Goal: Use online tool/utility: Use online tool/utility

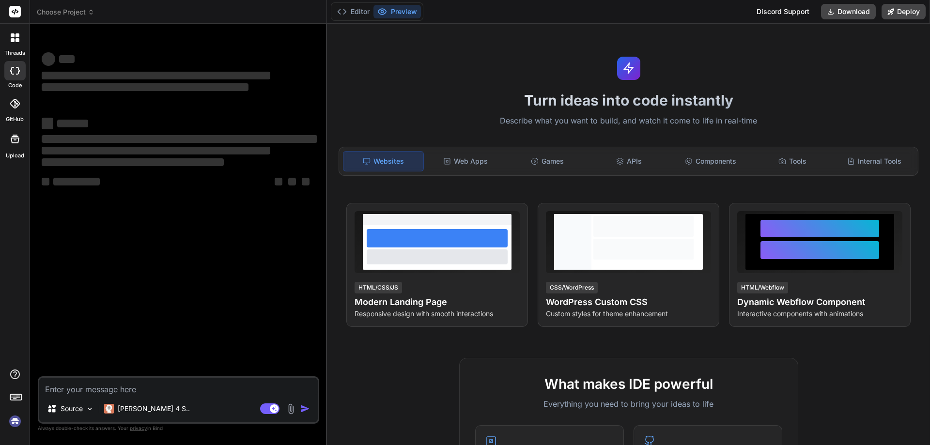
click at [83, 391] on textarea at bounding box center [178, 386] width 279 height 17
type textarea "s"
type textarea "x"
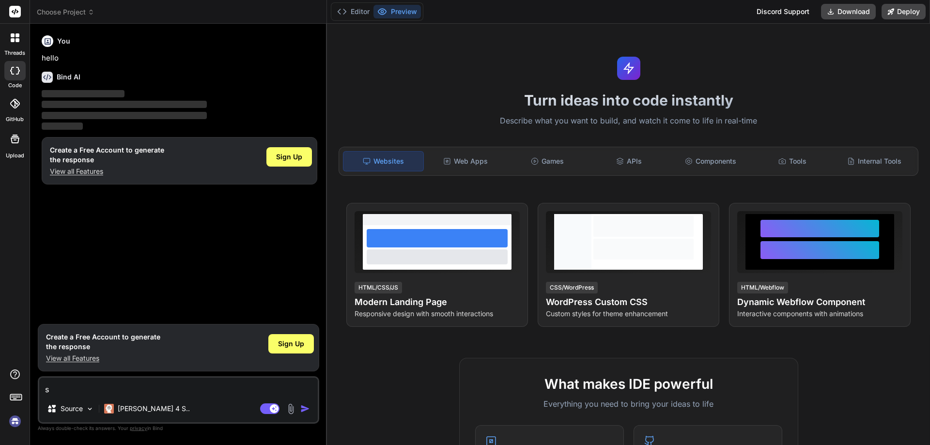
type textarea "s"
type textarea "x"
click at [306, 407] on img "button" at bounding box center [305, 409] width 10 height 10
click at [302, 408] on img "button" at bounding box center [305, 409] width 10 height 10
click at [88, 385] on textarea "s" at bounding box center [178, 386] width 279 height 17
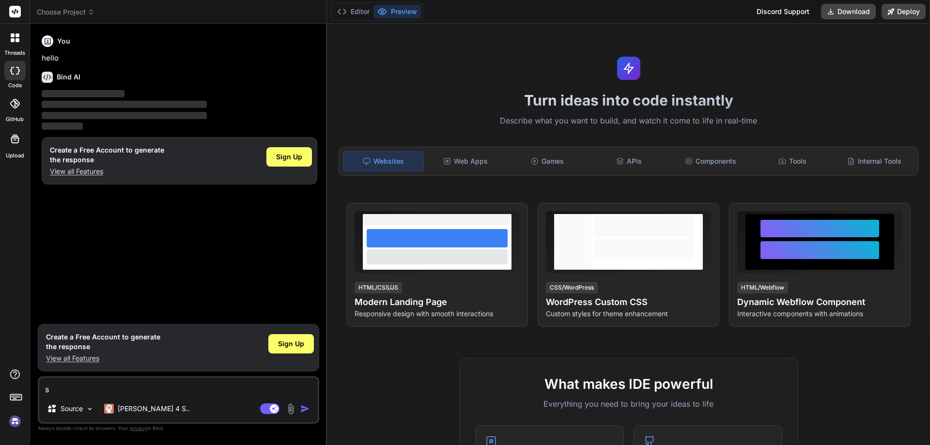
type textarea "x"
paste textarea "• Worked on create and update the HTML for the 'Registration’ page with impleme…"
type textarea "• Worked on create and update the HTML for the 'Registration’ page with impleme…"
type textarea "x"
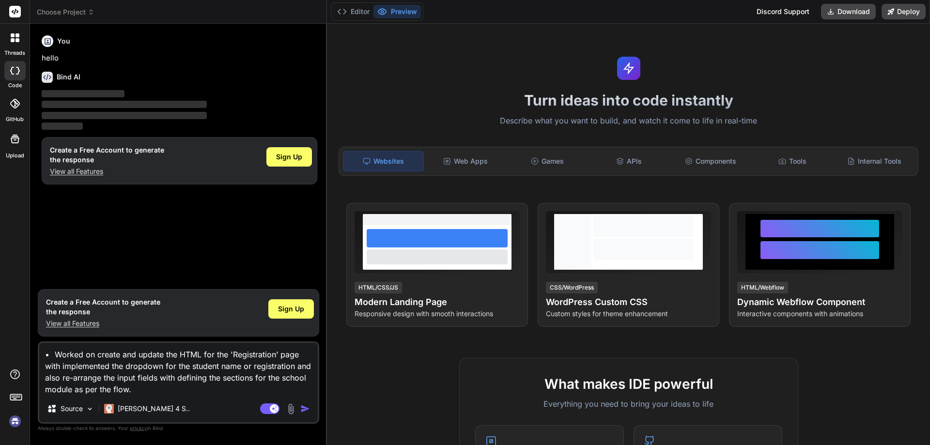
type textarea "• Worked on create and update the HTML for the 'Registration’ page with impleme…"
click at [288, 314] on div "Sign Up" at bounding box center [291, 308] width 46 height 19
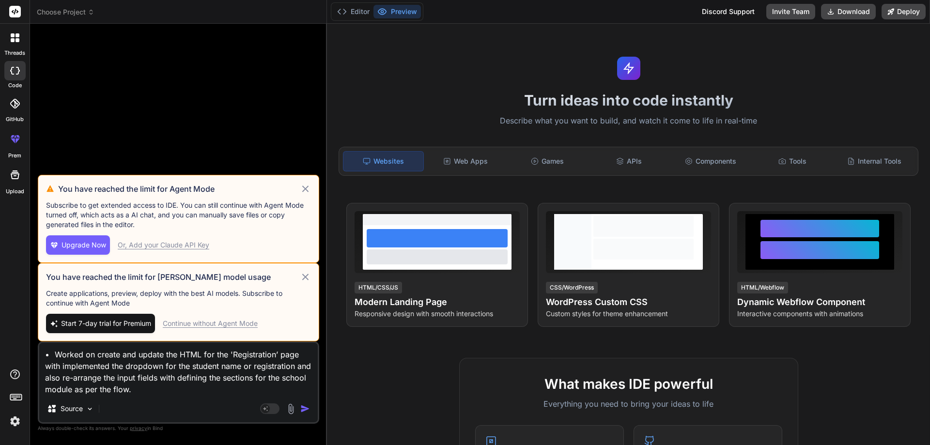
click at [303, 277] on icon at bounding box center [305, 277] width 11 height 12
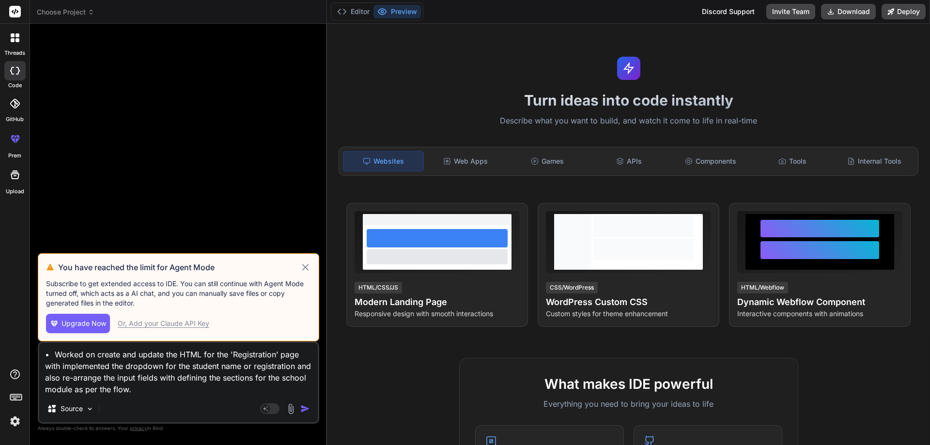
click at [151, 391] on textarea "• Worked on create and update the HTML for the 'Registration’ page with impleme…" at bounding box center [178, 369] width 279 height 52
type textarea "x"
type textarea "• Worked on create and update the HTML for the 'Registration’ page with impleme…"
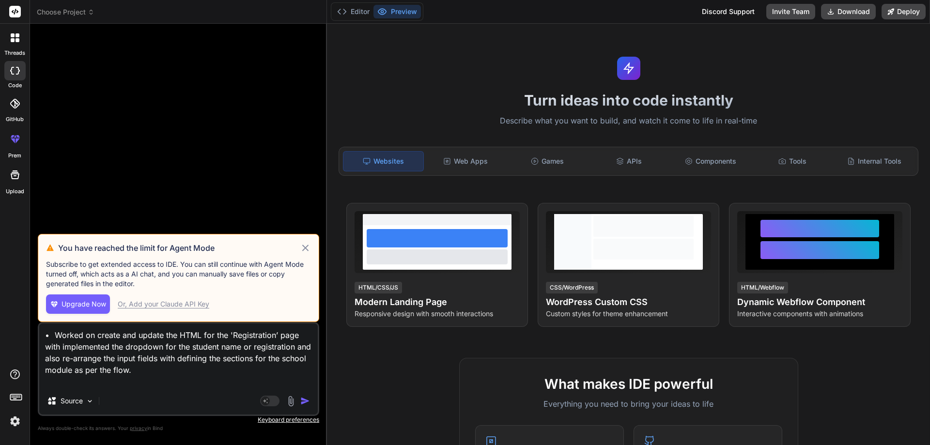
type textarea "x"
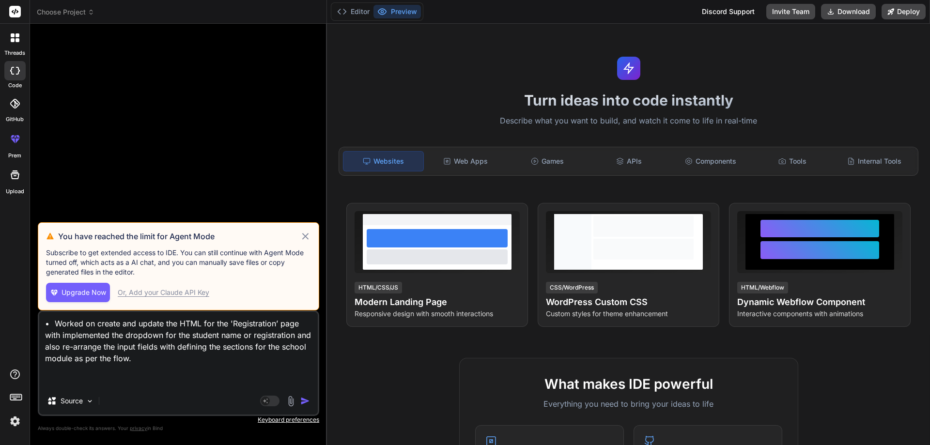
type textarea "• Worked on create and update the HTML for the 'Registration’ page with impleme…"
type textarea "x"
type textarea "• Worked on create and update the HTML for the 'Registration’ page with impleme…"
type textarea "x"
type textarea "• Worked on create and update the HTML for the 'Registration’ page with impleme…"
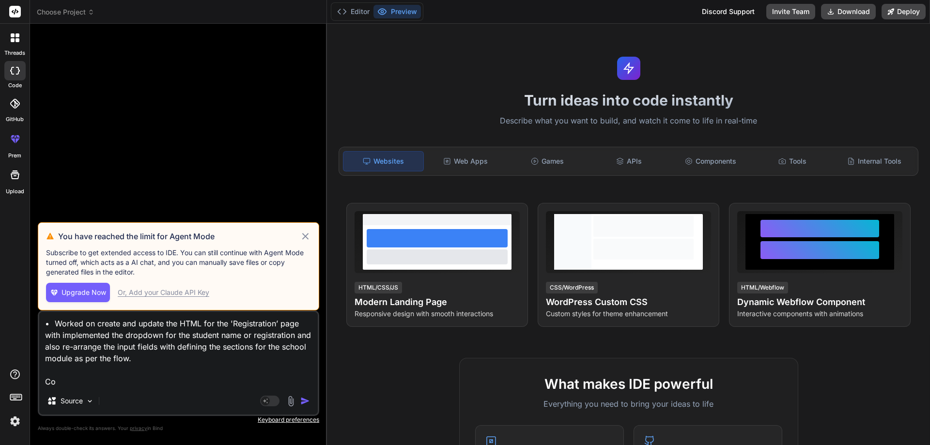
type textarea "x"
type textarea "• Worked on create and update the HTML for the 'Registration’ page with impleme…"
type textarea "x"
type textarea "• Worked on create and update the HTML for the 'Registration’ page with impleme…"
type textarea "x"
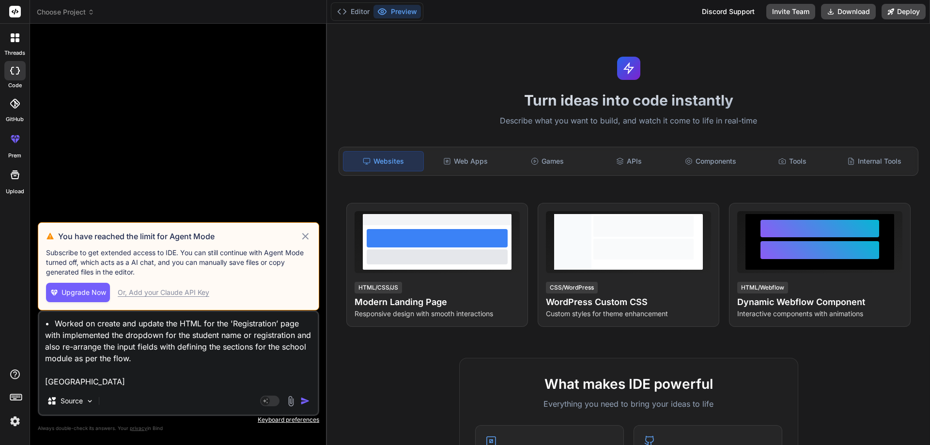
type textarea "• Worked on create and update the HTML for the 'Registration’ page with impleme…"
type textarea "x"
type textarea "• Worked on create and update the HTML for the 'Registration’ page with impleme…"
type textarea "x"
type textarea "• Worked on create and update the HTML for the 'Registration’ page with impleme…"
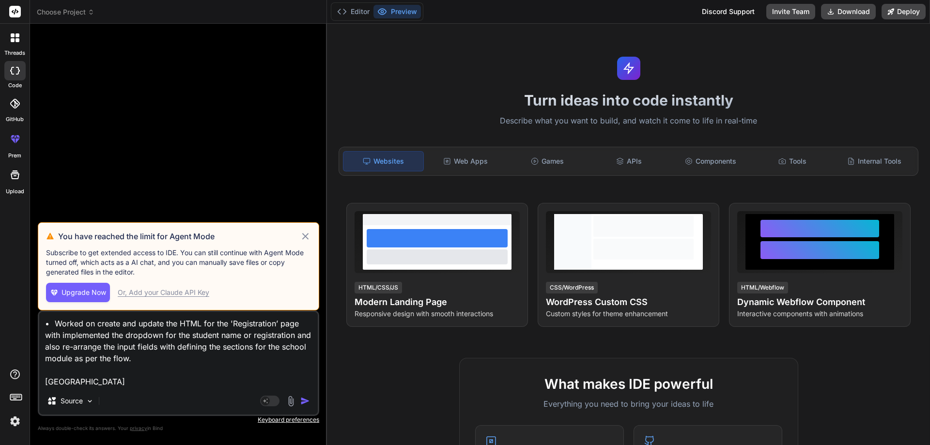
type textarea "x"
type textarea "• Worked on create and update the HTML for the 'Registration’ page with impleme…"
type textarea "x"
type textarea "• Worked on create and update the HTML for the 'Registration’ page with impleme…"
type textarea "x"
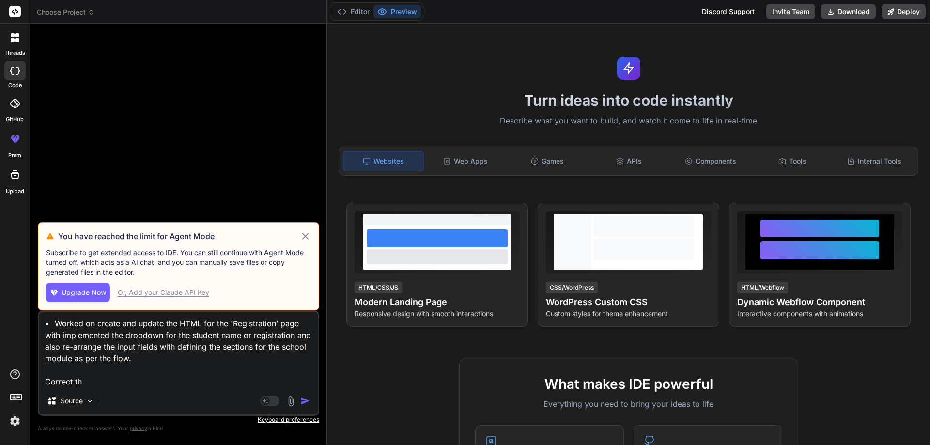
type textarea "• Worked on create and update the HTML for the 'Registration’ page with impleme…"
type textarea "x"
type textarea "• Worked on create and update the HTML for the 'Registration’ page with impleme…"
type textarea "x"
type textarea "• Worked on create and update the HTML for the 'Registration’ page with impleme…"
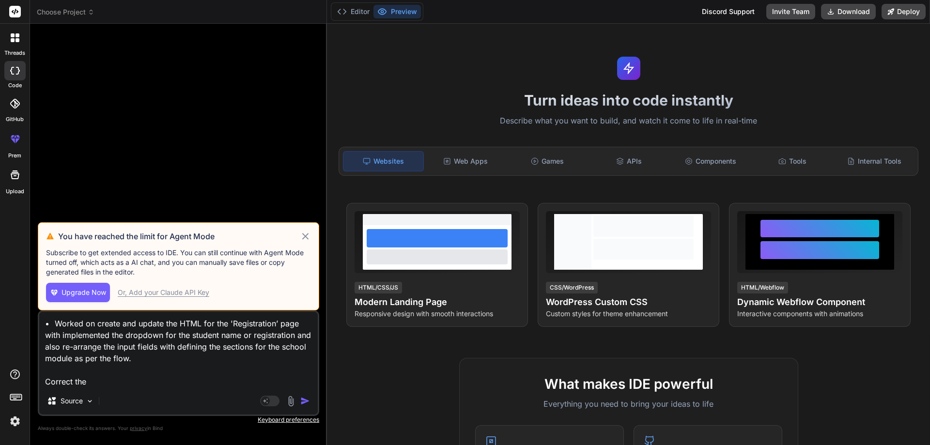
type textarea "x"
type textarea "• Worked on create and update the HTML for the 'Registration’ page with impleme…"
type textarea "x"
type textarea "• Worked on create and update the HTML for the 'Registration’ page with impleme…"
type textarea "x"
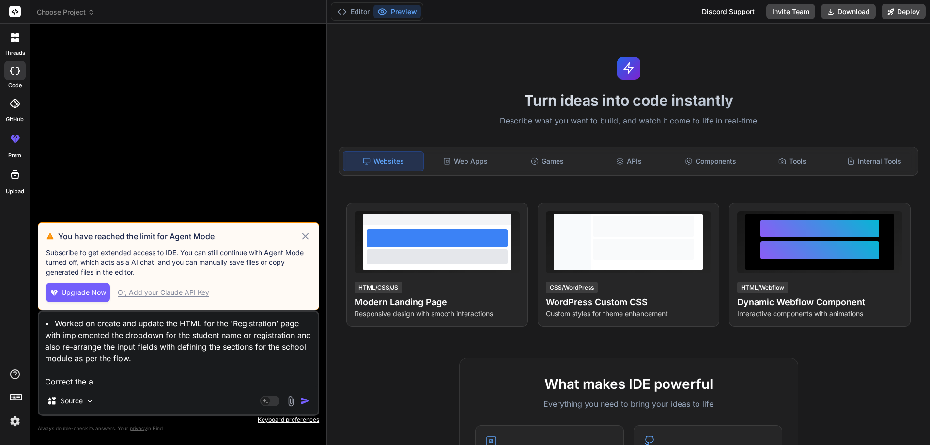
type textarea "• Worked on create and update the HTML for the 'Registration’ page with impleme…"
type textarea "x"
type textarea "• Worked on create and update the HTML for the 'Registration’ page with impleme…"
type textarea "x"
type textarea "• Worked on create and update the HTML for the 'Registration’ page with impleme…"
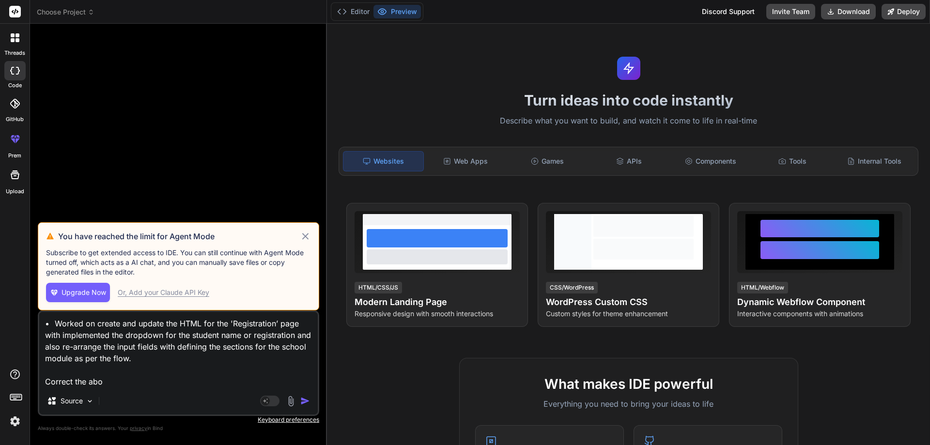
type textarea "x"
type textarea "• Worked on create and update the HTML for the 'Registration’ page with impleme…"
type textarea "x"
type textarea "• Worked on create and update the HTML for the 'Registration’ page with impleme…"
type textarea "x"
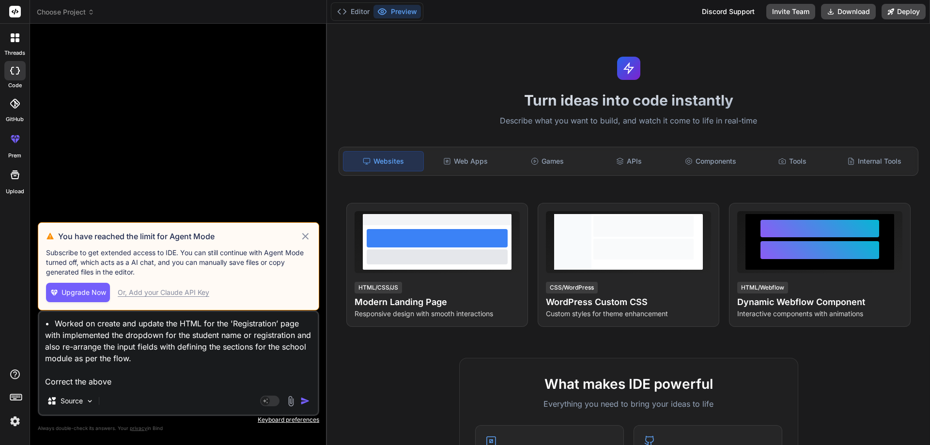
type textarea "• Worked on create and update the HTML for the 'Registration’ page with impleme…"
type textarea "x"
type textarea "• Worked on create and update the HTML for the 'Registration’ page with impleme…"
type textarea "x"
type textarea "• Worked on create and update the HTML for the 'Registration’ page with impleme…"
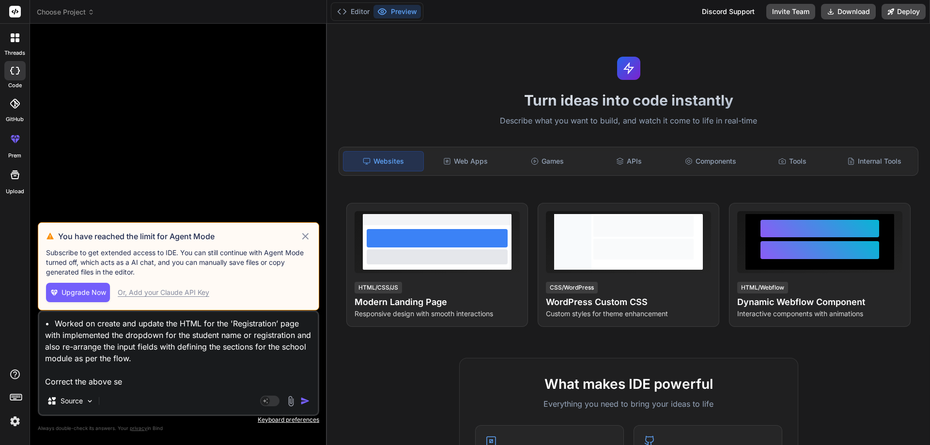
type textarea "x"
type textarea "• Worked on create and update the HTML for the 'Registration’ page with impleme…"
type textarea "x"
type textarea "• Worked on create and update the HTML for the 'Registration’ page with impleme…"
type textarea "x"
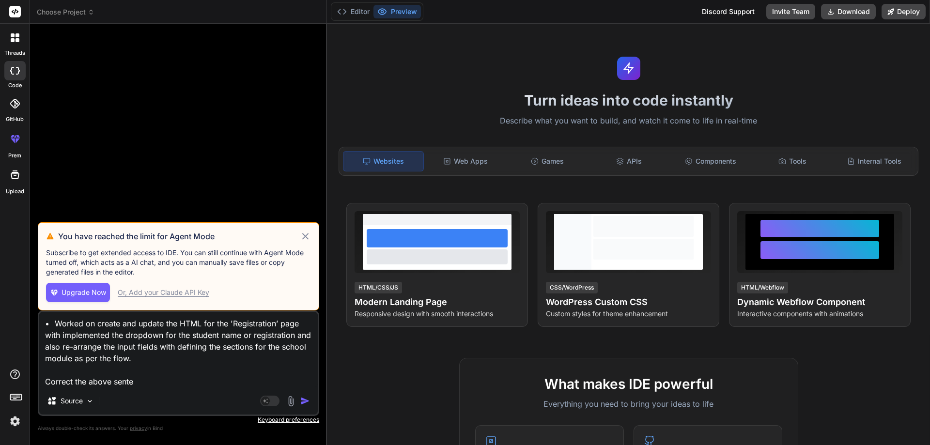
type textarea "• Worked on create and update the HTML for the 'Registration’ page with impleme…"
type textarea "x"
type textarea "• Worked on create and update the HTML for the 'Registration’ page with impleme…"
type textarea "x"
type textarea "• Worked on create and update the HTML for the 'Registration’ page with impleme…"
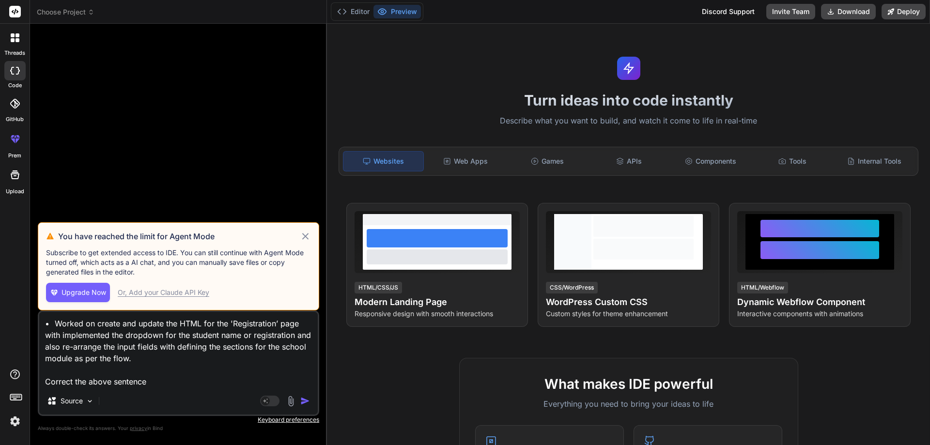
type textarea "x"
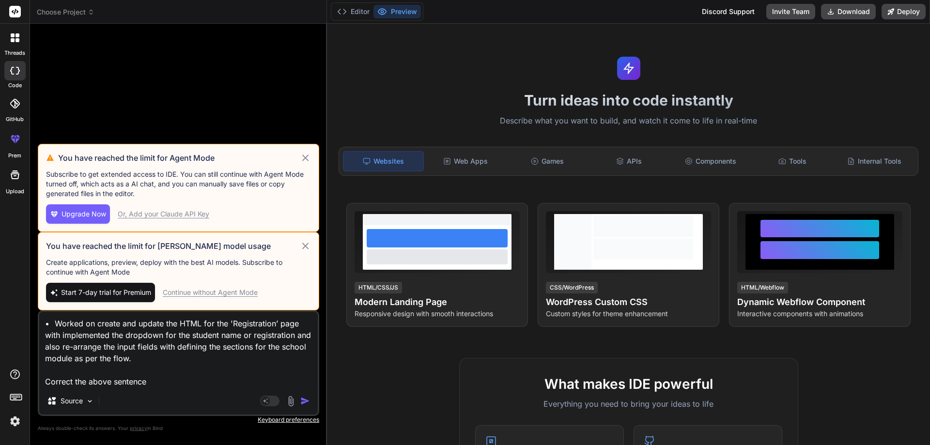
type textarea "• Worked on create and update the HTML for the 'Registration’ page with impleme…"
click at [246, 294] on div "Continue without Agent Mode" at bounding box center [210, 293] width 95 height 10
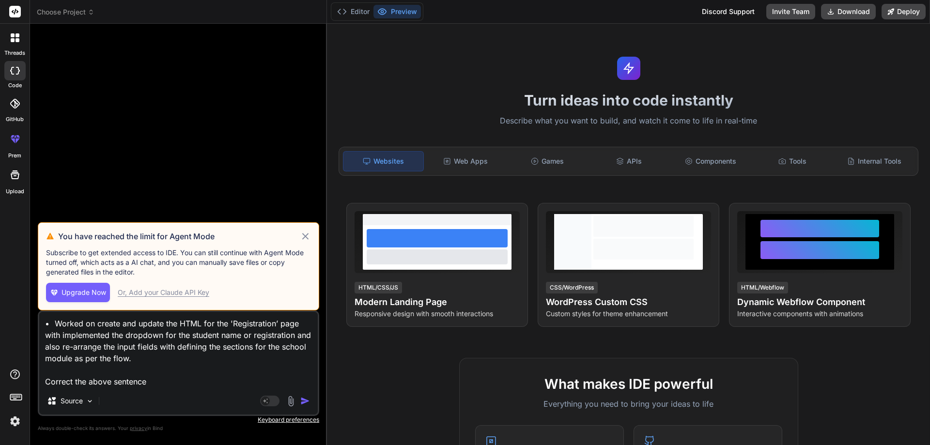
click at [303, 394] on div "Source" at bounding box center [178, 402] width 279 height 23
click at [302, 400] on img "button" at bounding box center [305, 401] width 10 height 10
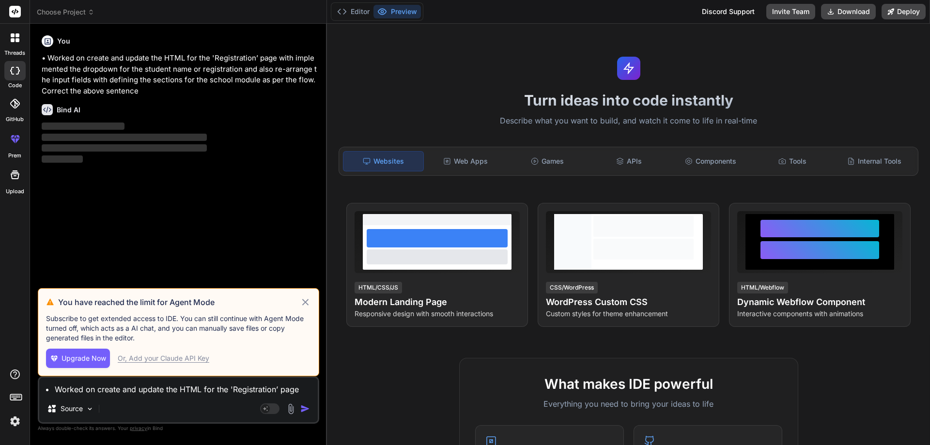
click at [305, 299] on icon at bounding box center [305, 302] width 11 height 12
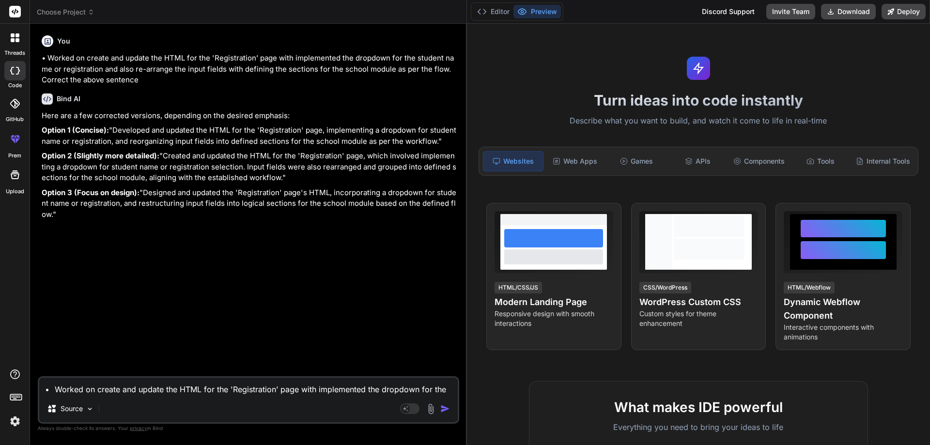
type textarea "x"
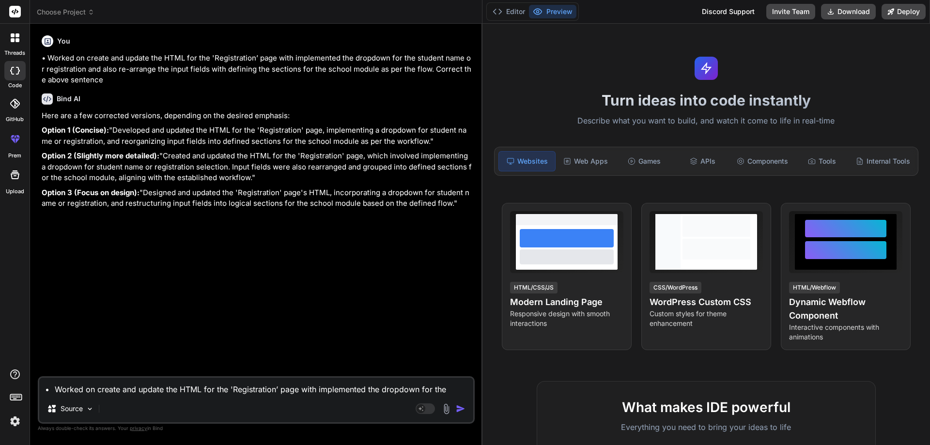
drag, startPoint x: 327, startPoint y: 83, endPoint x: 467, endPoint y: 84, distance: 140.5
click at [467, 84] on div "Bind AI Web Search Created with Pixso. Code Generator You • Worked on create an…" at bounding box center [256, 234] width 452 height 421
drag, startPoint x: 131, startPoint y: 201, endPoint x: 45, endPoint y: 177, distance: 89.3
click at [45, 177] on p "Option 2 (Slightly more detailed): "Created and updated the HTML for the 'Regis…" at bounding box center [257, 167] width 431 height 33
copy p "Created and updated the HTML for the 'Registration' page, which involved implem…"
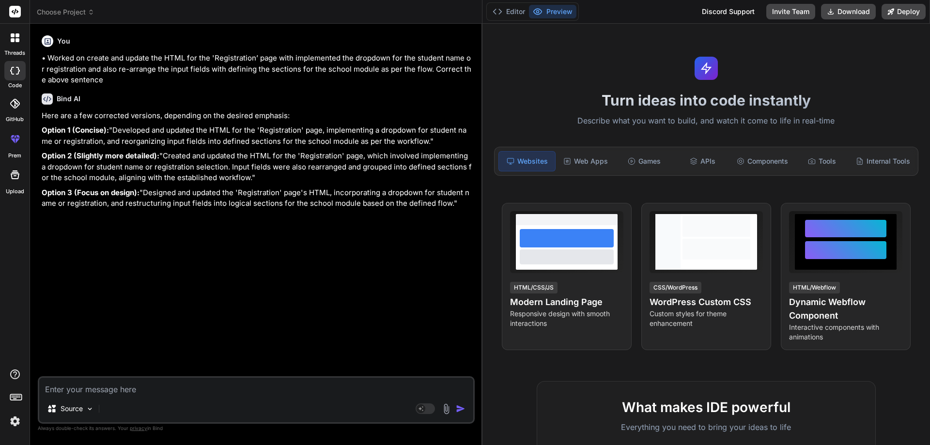
click at [124, 394] on textarea at bounding box center [256, 386] width 434 height 17
paste textarea "• Worked on to update the mock-up design of the general student page with using…"
type textarea "• Worked on to update the mock-up design of the general student page with using…"
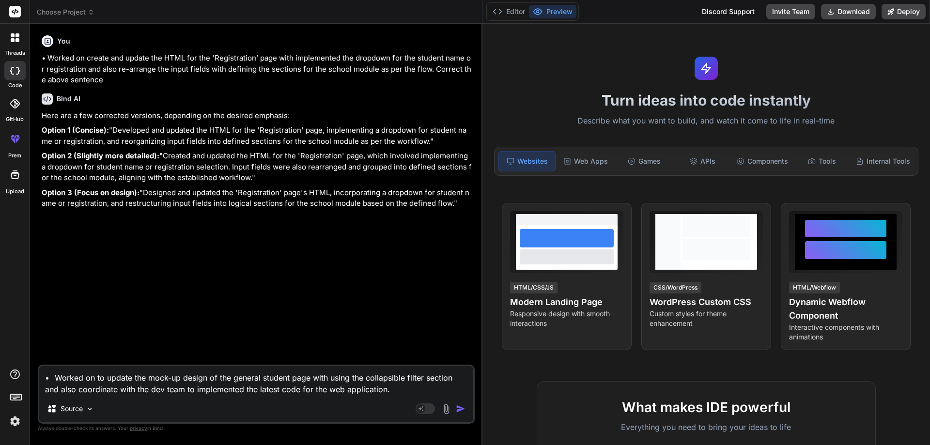
type textarea "x"
type textarea "• Worked on to update the mock-up design of the general student page with using…"
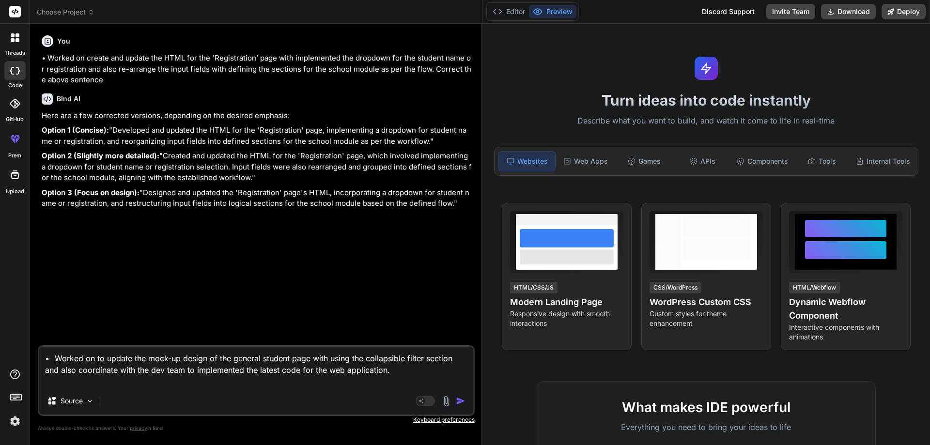
type textarea "x"
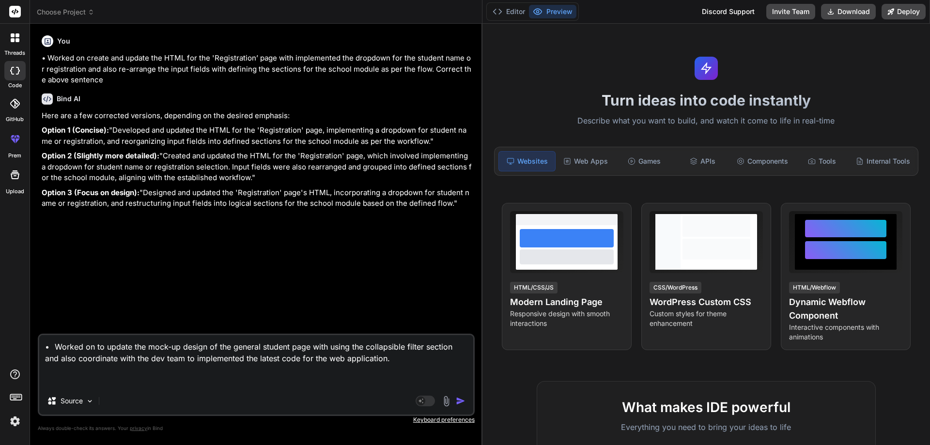
type textarea "• Worked on to update the mock-up design of the general student page with using…"
type textarea "x"
type textarea "• Worked on to update the mock-up design of the general student page with using…"
type textarea "x"
type textarea "• Worked on to update the mock-up design of the general student page with using…"
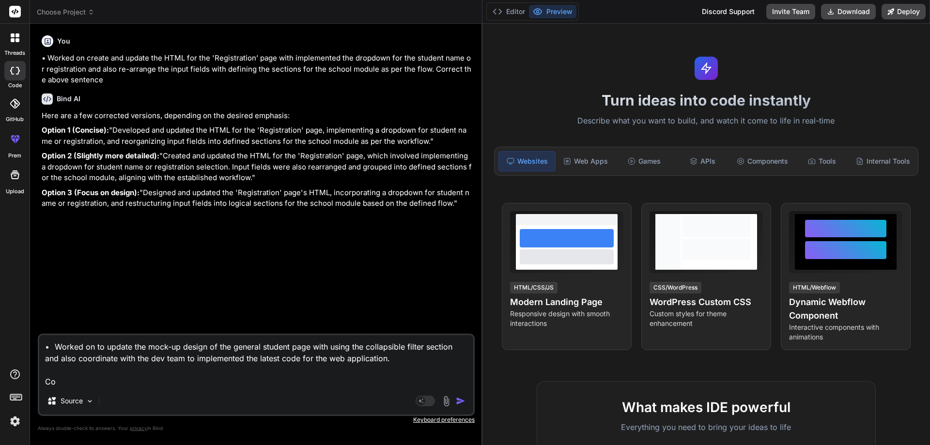
type textarea "x"
type textarea "• Worked on to update the mock-up design of the general student page with using…"
type textarea "x"
type textarea "• Worked on to update the mock-up design of the general student page with using…"
type textarea "x"
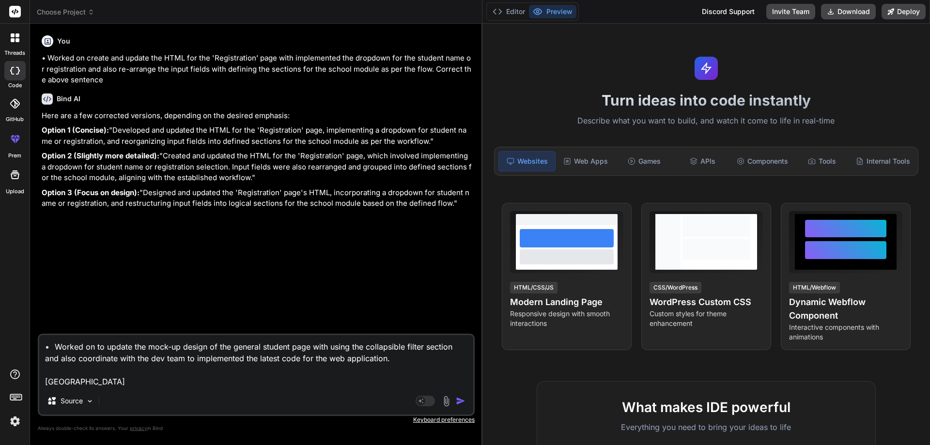
type textarea "• Worked on to update the mock-up design of the general student page with using…"
type textarea "x"
type textarea "• Worked on to update the mock-up design of the general student page with using…"
type textarea "x"
type textarea "• Worked on to update the mock-up design of the general student page with using…"
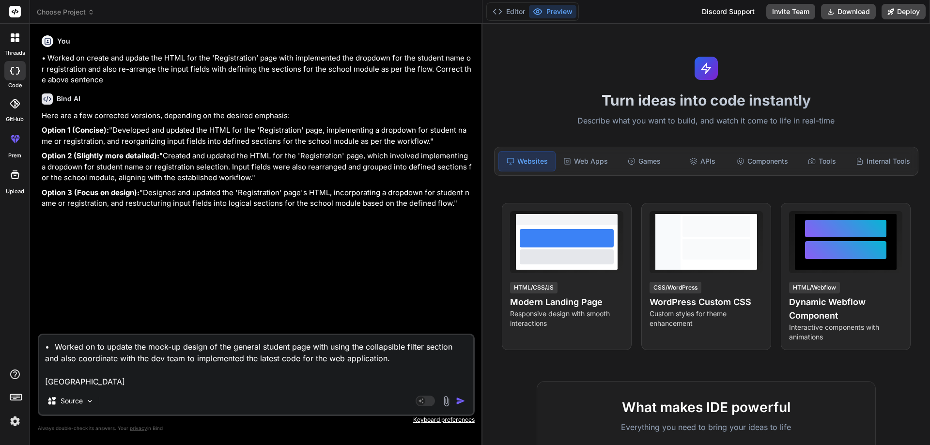
type textarea "x"
type textarea "• Worked on to update the mock-up design of the general student page with using…"
type textarea "x"
type textarea "• Worked on to update the mock-up design of the general student page with using…"
type textarea "x"
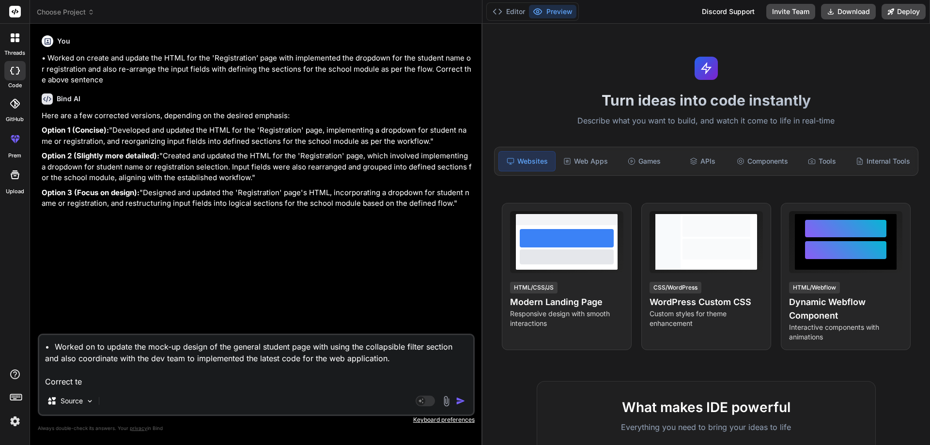
type textarea "• Worked on to update the mock-up design of the general student page with using…"
type textarea "x"
type textarea "• Worked on to update the mock-up design of the general student page with using…"
type textarea "x"
type textarea "• Worked on to update the mock-up design of the general student page with using…"
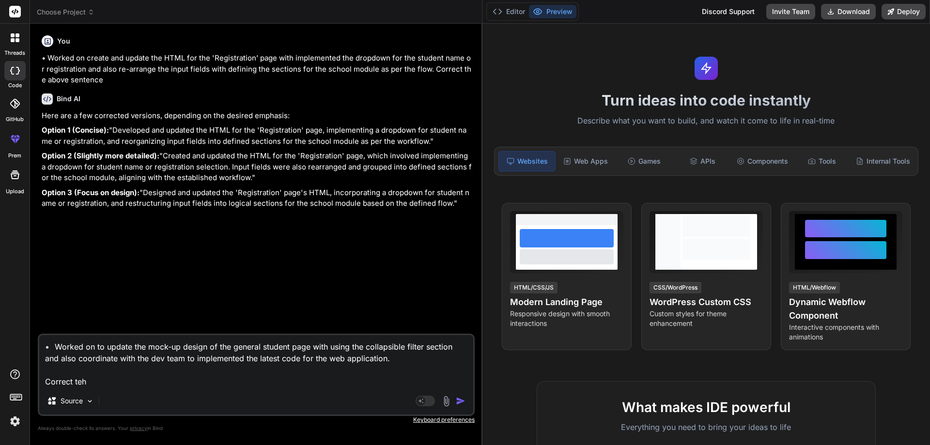
type textarea "x"
type textarea "• Worked on to update the mock-up design of the general student page with using…"
type textarea "x"
type textarea "• Worked on to update the mock-up design of the general student page with using…"
type textarea "x"
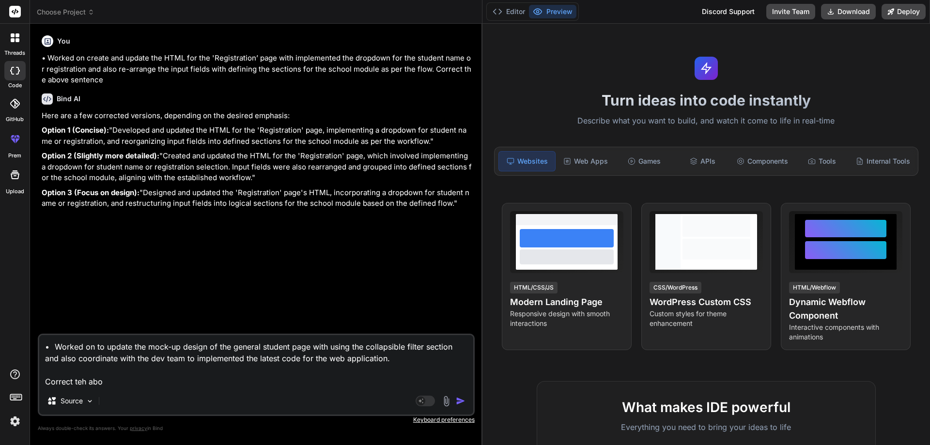
type textarea "• Worked on to update the mock-up design of the general student page with using…"
type textarea "x"
type textarea "• Worked on to update the mock-up design of the general student page with using…"
type textarea "x"
type textarea "• Worked on to update the mock-up design of the general student page with using…"
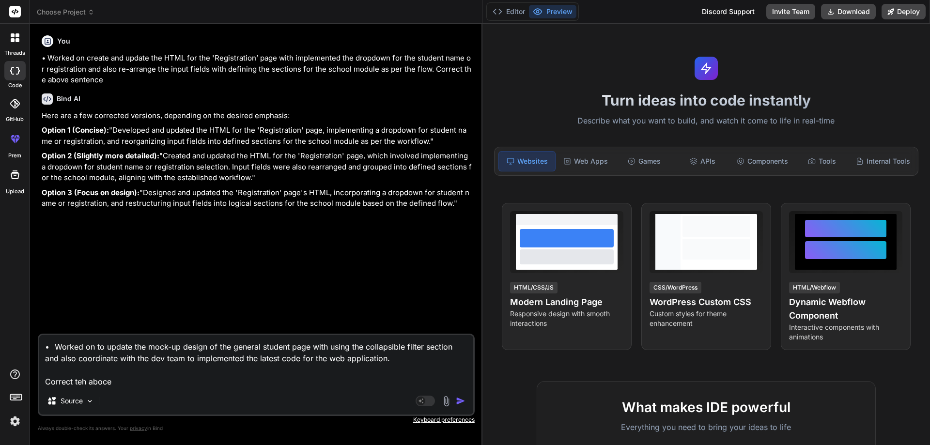
type textarea "x"
type textarea "• Worked on to update the mock-up design of the general student page with using…"
type textarea "x"
type textarea "• Worked on to update the mock-up design of the general student page with using…"
type textarea "x"
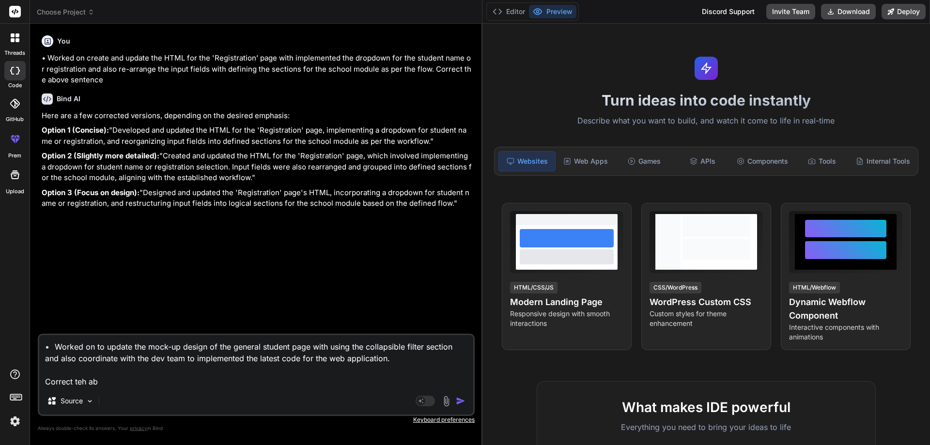
type textarea "• Worked on to update the mock-up design of the general student page with using…"
type textarea "x"
type textarea "• Worked on to update the mock-up design of the general student page with using…"
type textarea "x"
type textarea "• Worked on to update the mock-up design of the general student page with using…"
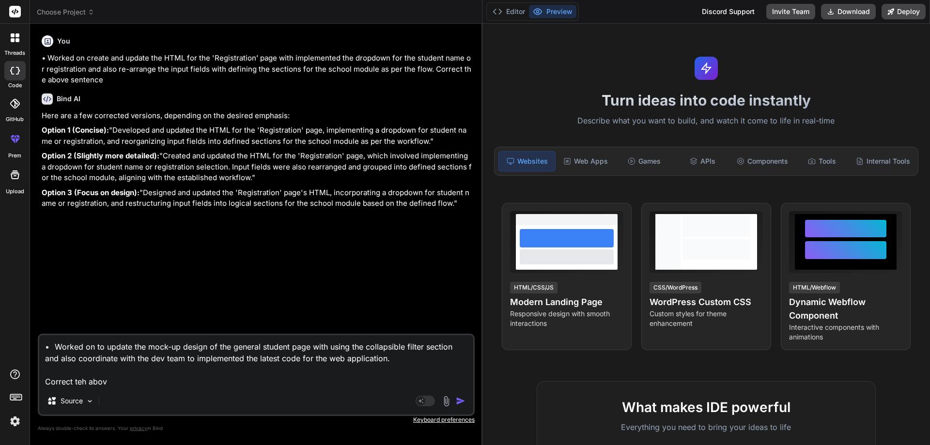
type textarea "x"
type textarea "• Worked on to update the mock-up design of the general student page with using…"
type textarea "x"
type textarea "• Worked on to update the mock-up design of the general student page with using…"
type textarea "x"
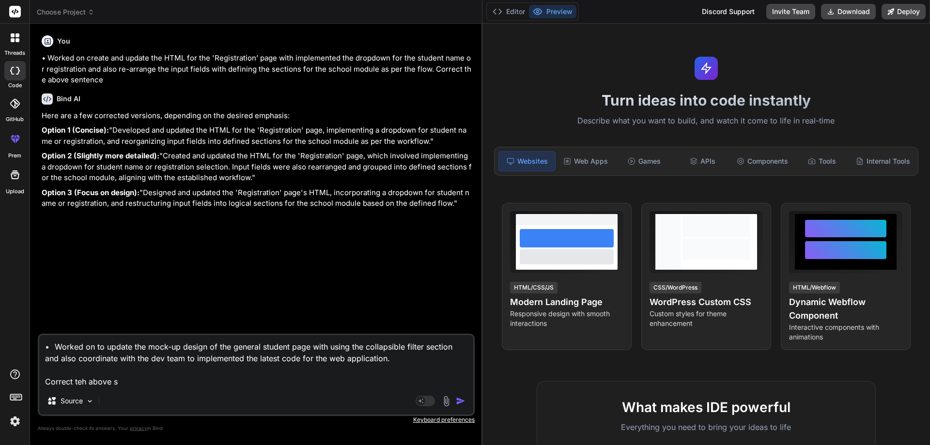
type textarea "• Worked on to update the mock-up design of the general student page with using…"
type textarea "x"
type textarea "• Worked on to update the mock-up design of the general student page with using…"
type textarea "x"
type textarea "• Worked on to update the mock-up design of the general student page with using…"
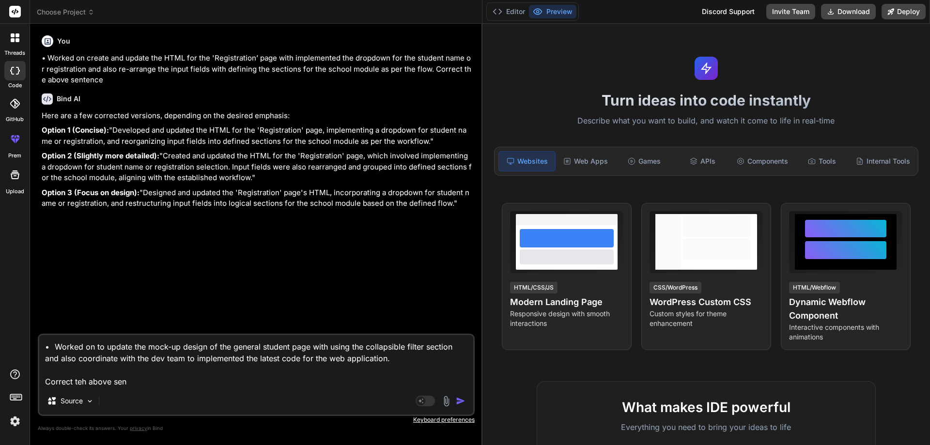
type textarea "x"
type textarea "• Worked on to update the mock-up design of the general student page with using…"
type textarea "x"
type textarea "• Worked on to update the mock-up design of the general student page with using…"
type textarea "x"
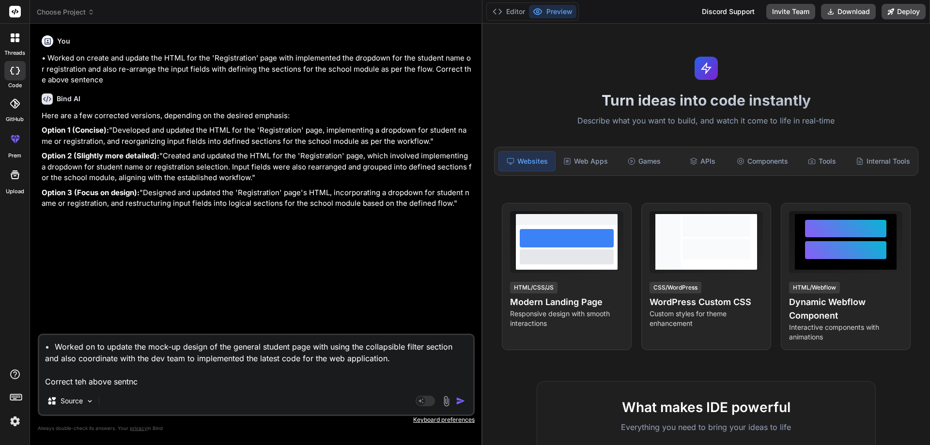
type textarea "• Worked on to update the mock-up design of the general student page with using…"
type textarea "x"
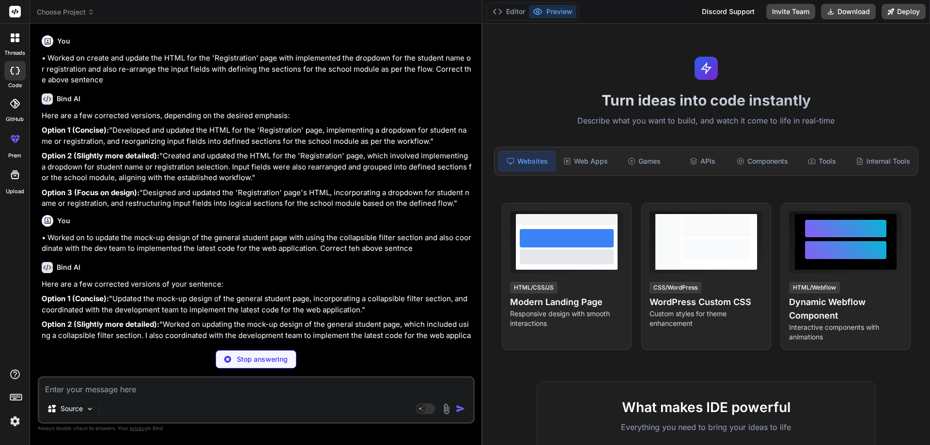
type textarea "x"
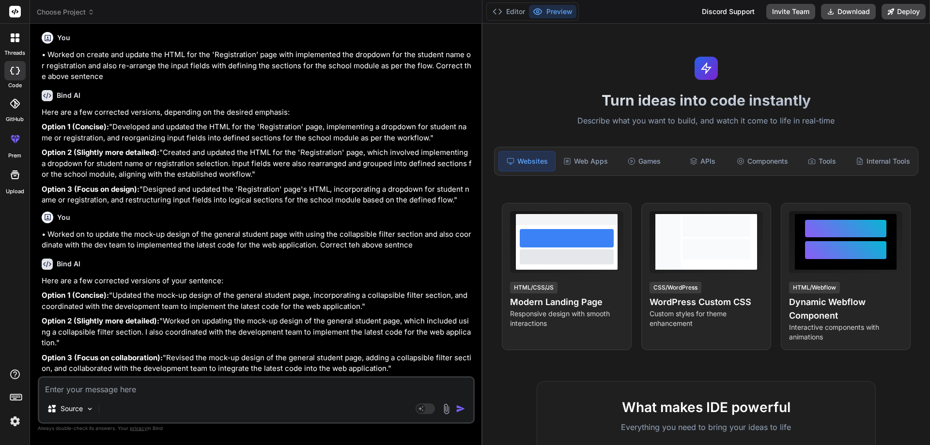
scroll to position [58, 0]
drag, startPoint x: 363, startPoint y: 333, endPoint x: 63, endPoint y: 320, distance: 300.6
click at [46, 320] on p "Option 2 (Slightly more detailed): "Worked on updating the mock-up design of th…" at bounding box center [257, 332] width 431 height 33
copy p "Worked on updating the mock-up design of the general student page, which includ…"
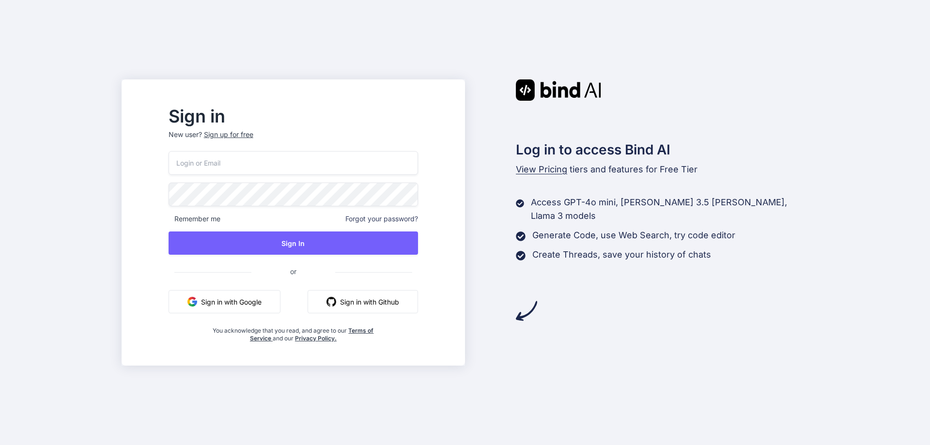
click at [278, 169] on input "email" at bounding box center [293, 163] width 249 height 24
paste input "[EMAIL_ADDRESS][DOMAIN_NAME]"
type input "[EMAIL_ADDRESS][DOMAIN_NAME]"
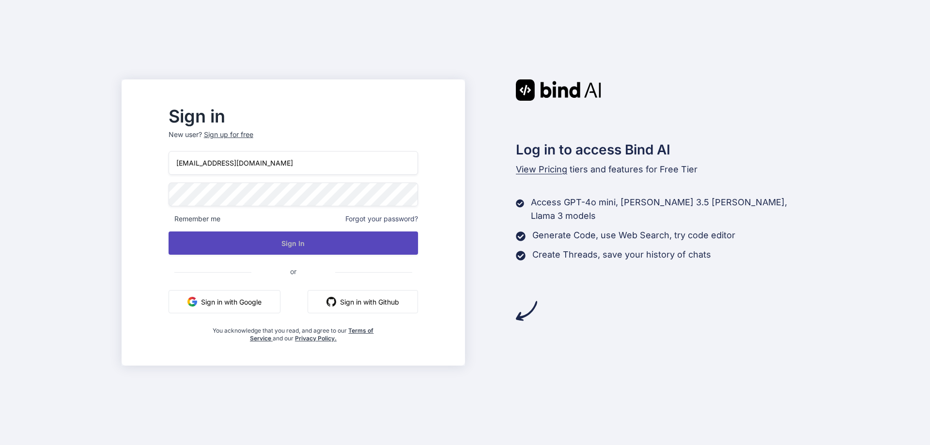
click at [278, 246] on button "Sign In" at bounding box center [293, 243] width 249 height 23
